Goal: Task Accomplishment & Management: Complete application form

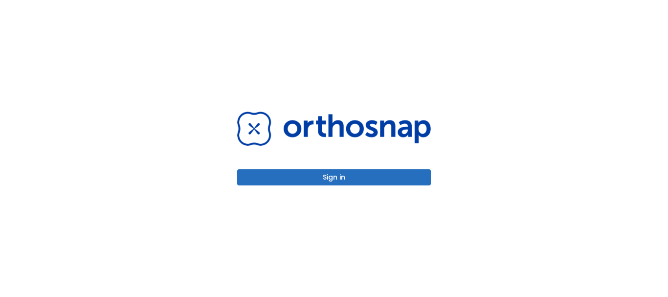
click at [327, 172] on button "Sign in" at bounding box center [334, 177] width 194 height 16
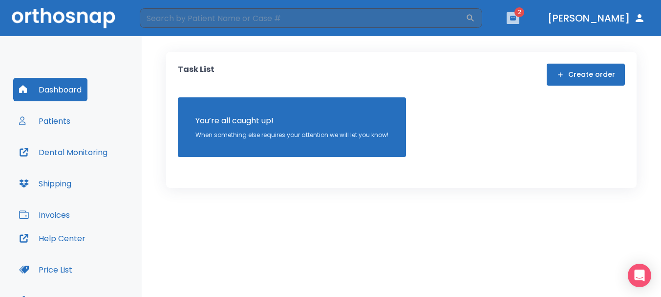
click at [516, 18] on icon "button" at bounding box center [513, 18] width 6 height 4
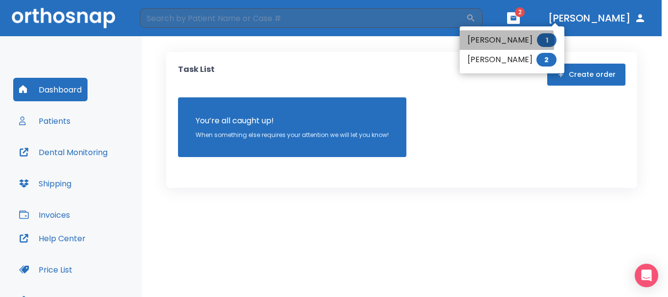
click at [506, 42] on li "[PERSON_NAME] 1" at bounding box center [511, 40] width 105 height 20
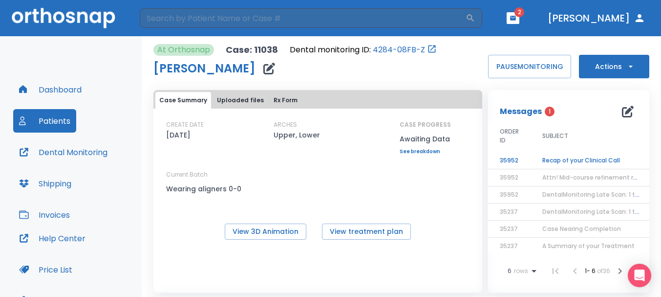
click at [547, 158] on td "Recap of your Clinical Call" at bounding box center [592, 160] width 122 height 17
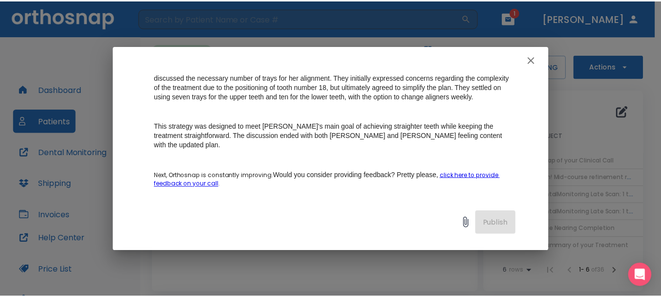
scroll to position [196, 0]
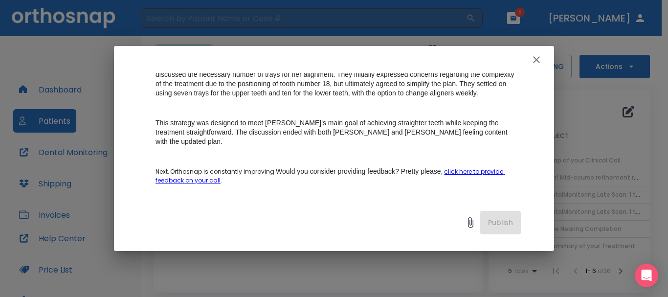
click at [540, 62] on icon "button" at bounding box center [536, 60] width 12 height 12
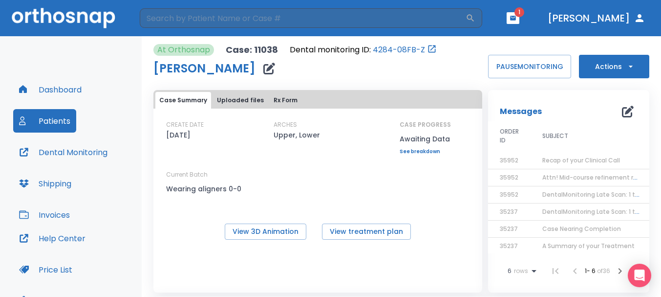
click at [517, 21] on icon "button" at bounding box center [513, 18] width 7 height 7
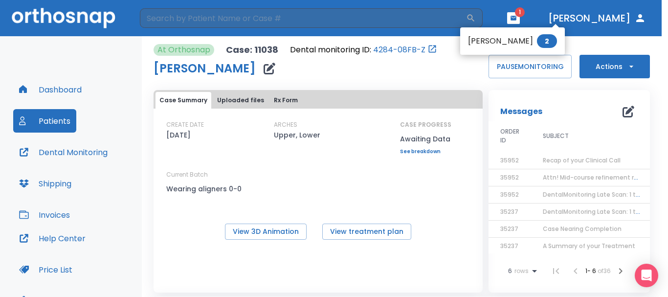
click at [510, 44] on li "Jesse Salazar 2" at bounding box center [512, 41] width 105 height 20
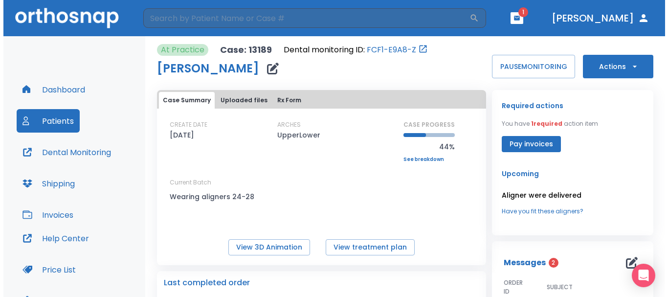
scroll to position [147, 0]
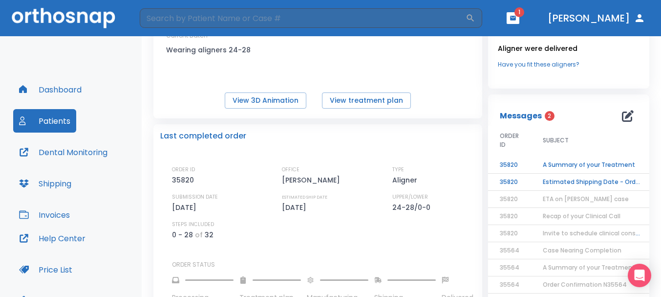
click at [575, 183] on td "Estimated Shipping Date - Order N35820" at bounding box center [592, 182] width 122 height 17
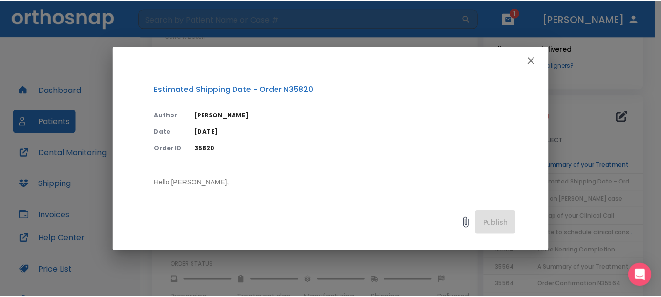
scroll to position [98, 0]
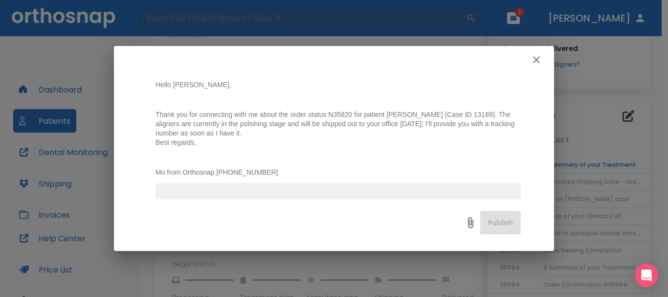
click at [539, 54] on icon "button" at bounding box center [536, 60] width 12 height 12
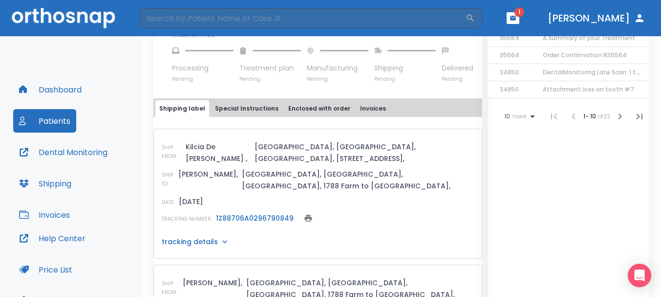
scroll to position [391, 0]
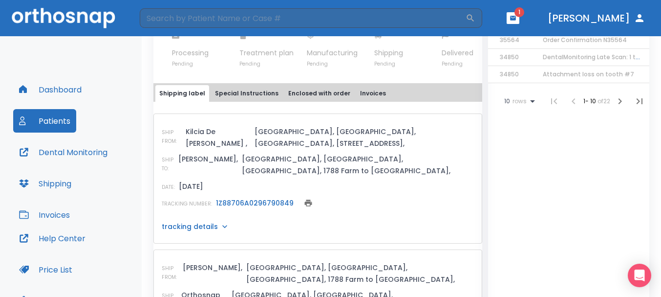
click at [284, 198] on link "1Z88706A0296790849" at bounding box center [255, 203] width 78 height 10
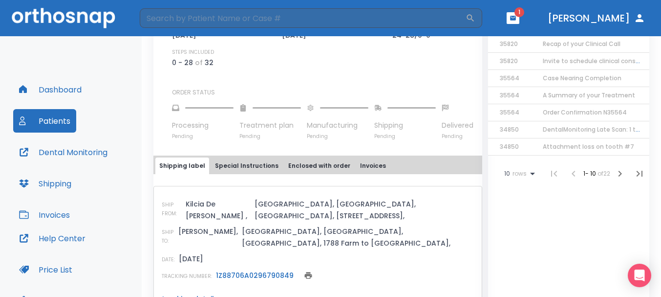
scroll to position [196, 0]
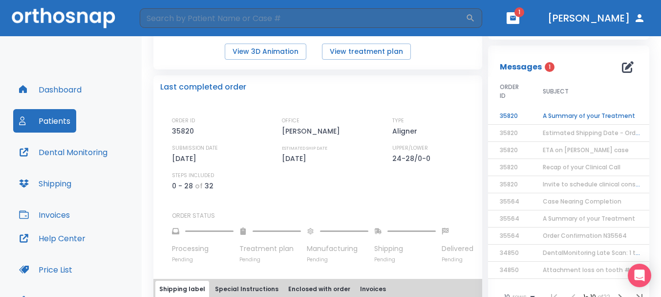
click at [62, 122] on button "Patients" at bounding box center [44, 120] width 63 height 23
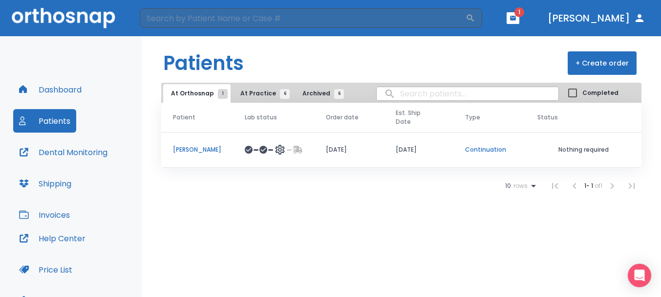
click at [261, 92] on span "At Practice 6" at bounding box center [262, 93] width 44 height 9
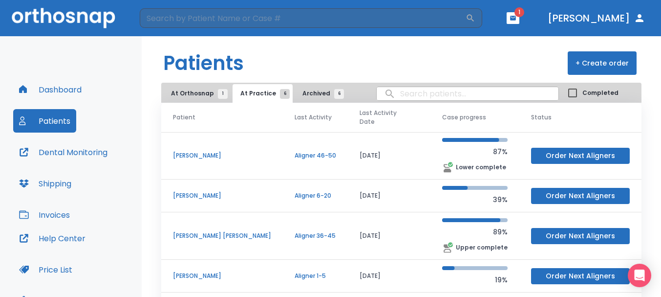
click at [225, 191] on p "anna allumbaugh-cross" at bounding box center [222, 195] width 98 height 9
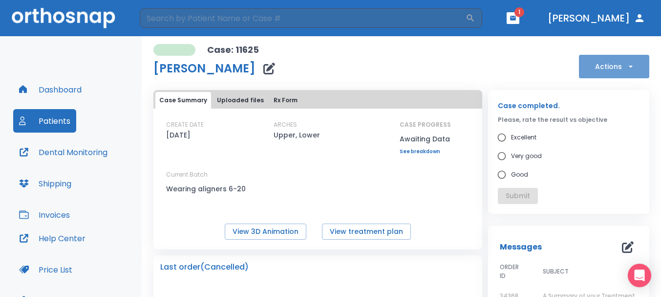
click at [612, 65] on button "Actions" at bounding box center [614, 66] width 70 height 23
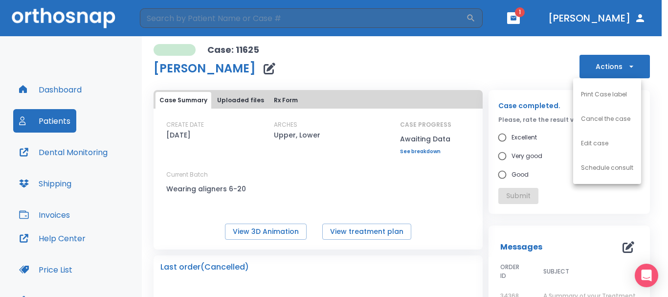
click at [512, 67] on div at bounding box center [334, 148] width 668 height 297
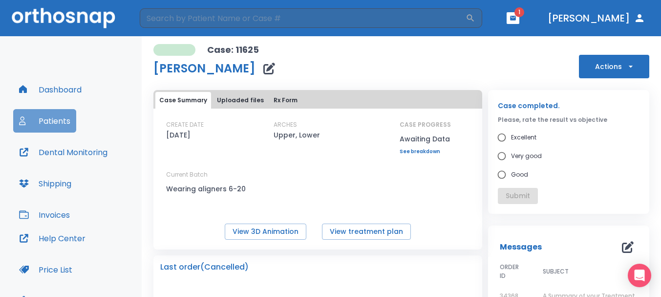
click at [31, 121] on button "Patients" at bounding box center [44, 120] width 63 height 23
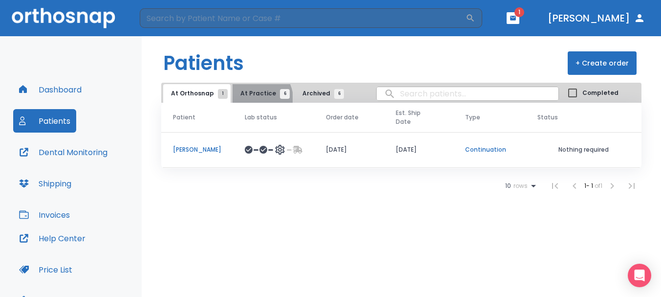
click at [255, 98] on button "At Practice 6" at bounding box center [263, 93] width 60 height 19
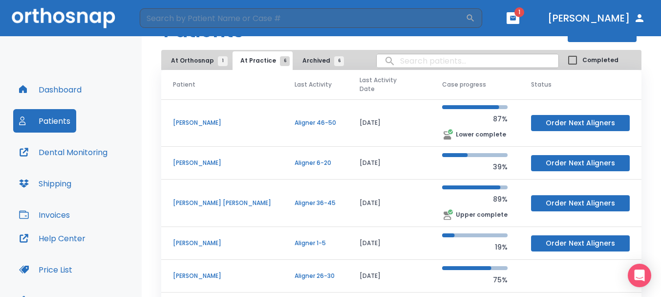
scroll to position [49, 0]
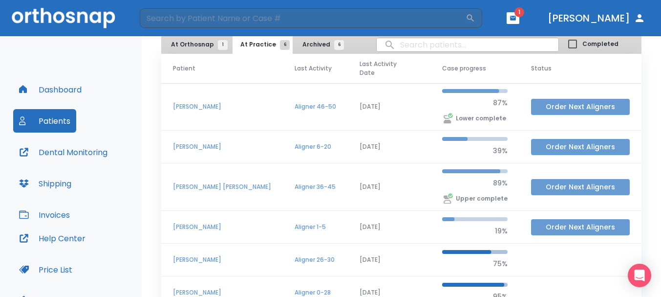
click at [555, 219] on button "Order Next Aligners" at bounding box center [580, 227] width 99 height 16
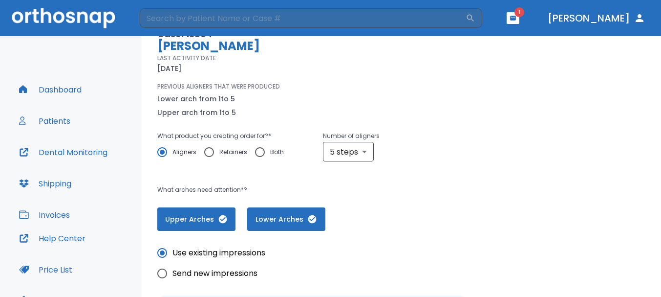
scroll to position [98, 0]
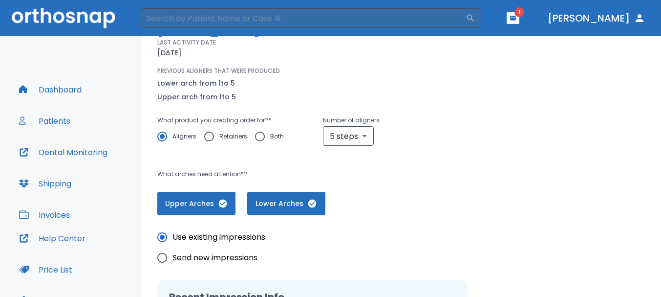
click at [310, 200] on icon "button" at bounding box center [312, 203] width 8 height 8
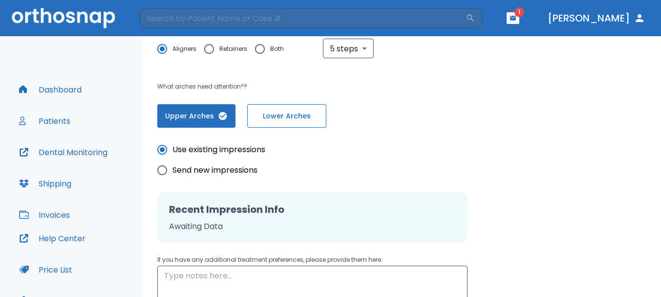
scroll to position [196, 0]
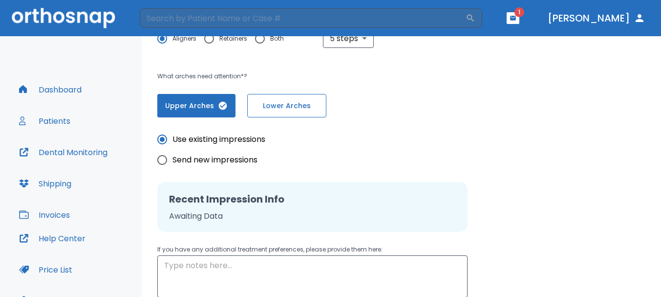
click at [164, 160] on input "Send new impressions" at bounding box center [162, 160] width 21 height 21
radio input "true"
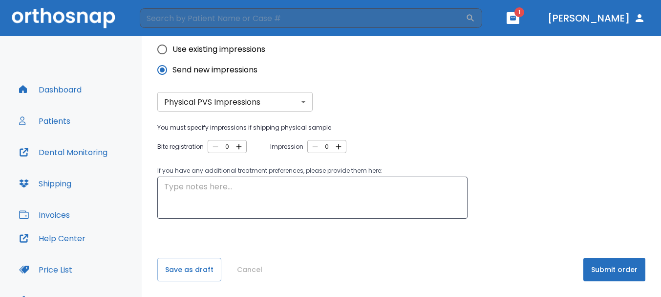
scroll to position [49, 0]
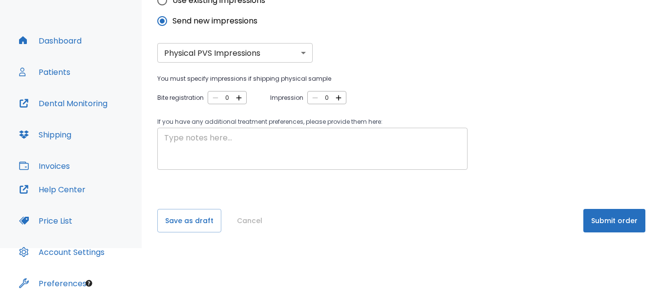
click at [265, 144] on textarea at bounding box center [312, 149] width 297 height 34
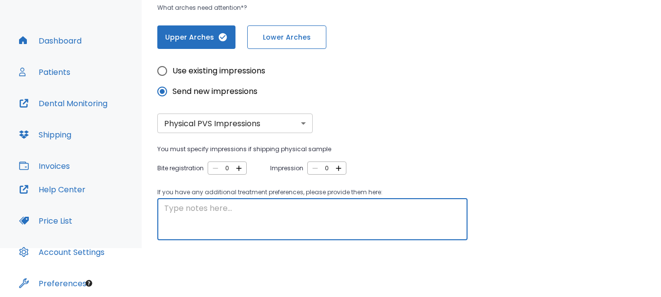
scroll to position [237, 0]
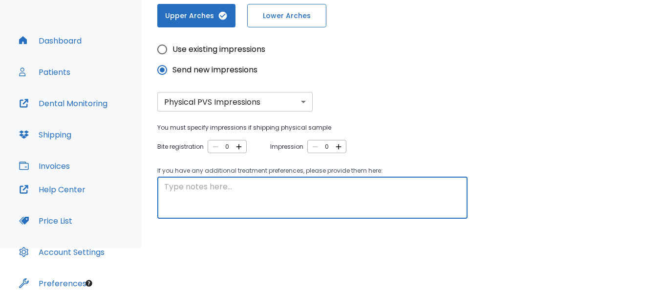
type textarea "u"
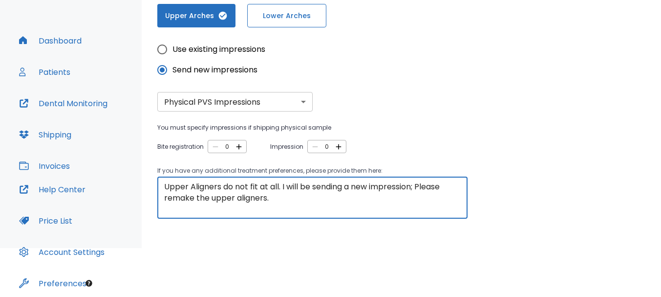
scroll to position [285, 0]
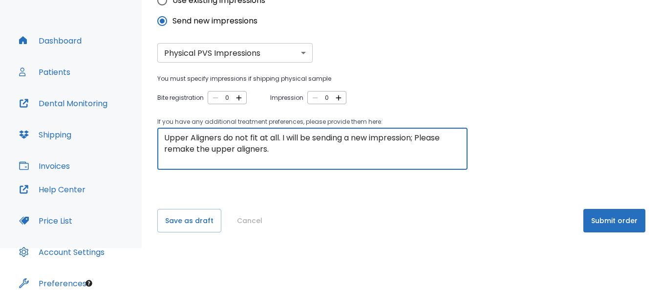
type textarea "Upper Aligners do not fit at all. I will be sending a new impression; Please re…"
click at [588, 220] on button "Submit order" at bounding box center [615, 220] width 62 height 23
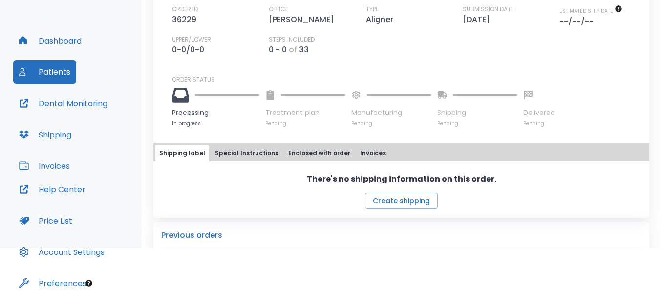
scroll to position [244, 0]
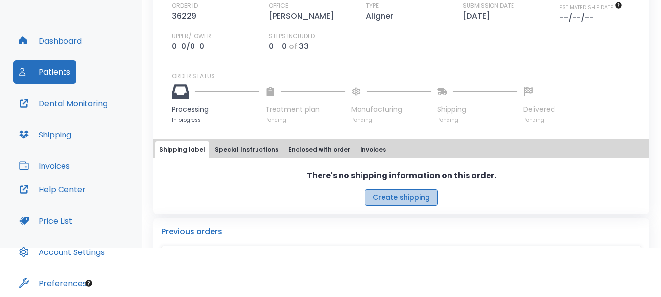
click at [415, 202] on button "Create shipping" at bounding box center [401, 197] width 73 height 16
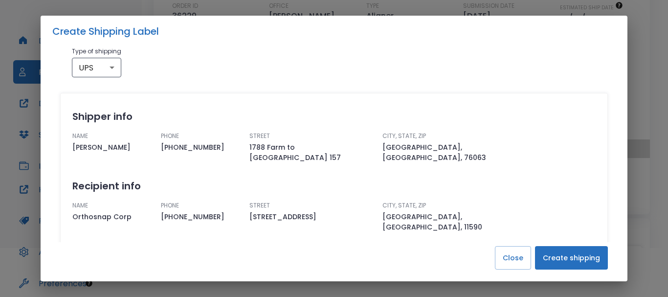
click at [584, 259] on button "Create shipping" at bounding box center [571, 257] width 73 height 23
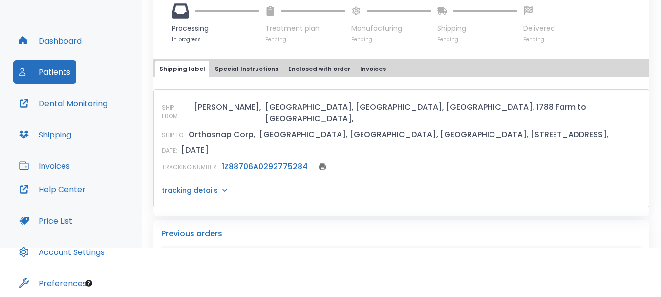
scroll to position [342, 0]
